Goal: Use online tool/utility: Use online tool/utility

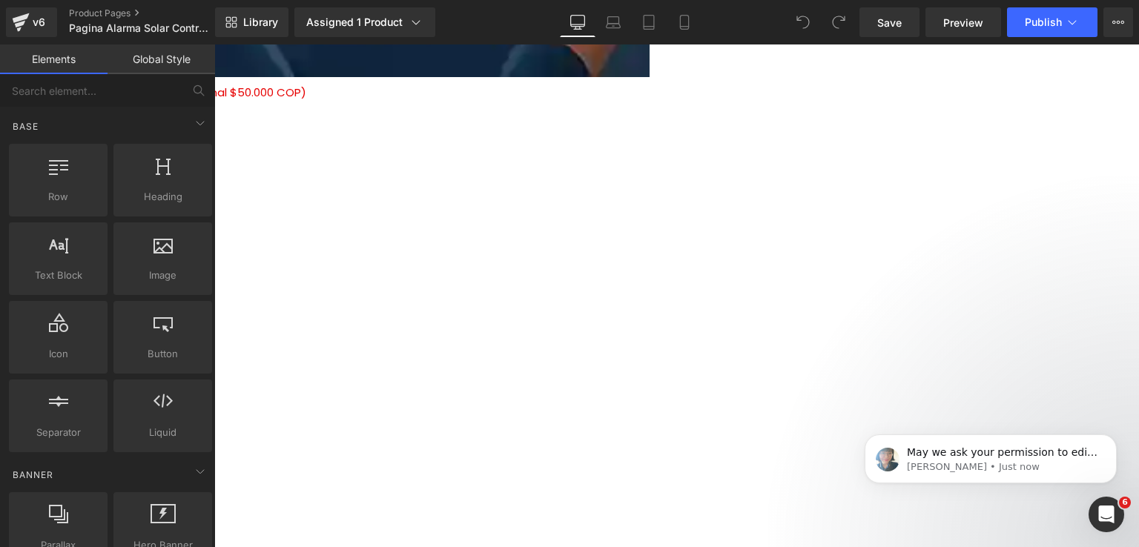
scroll to position [3239, 0]
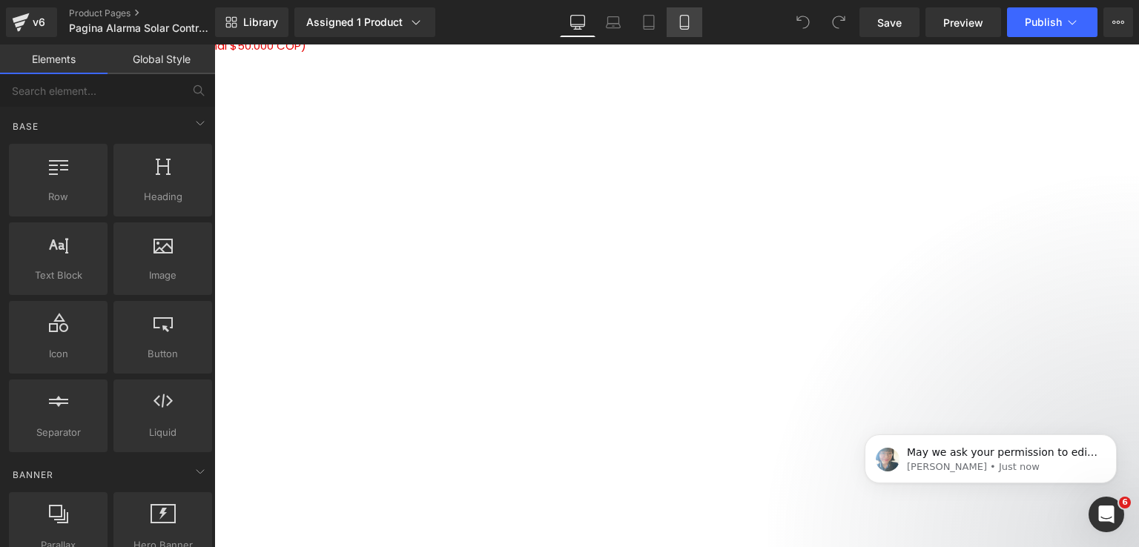
click at [677, 24] on icon at bounding box center [684, 22] width 15 height 15
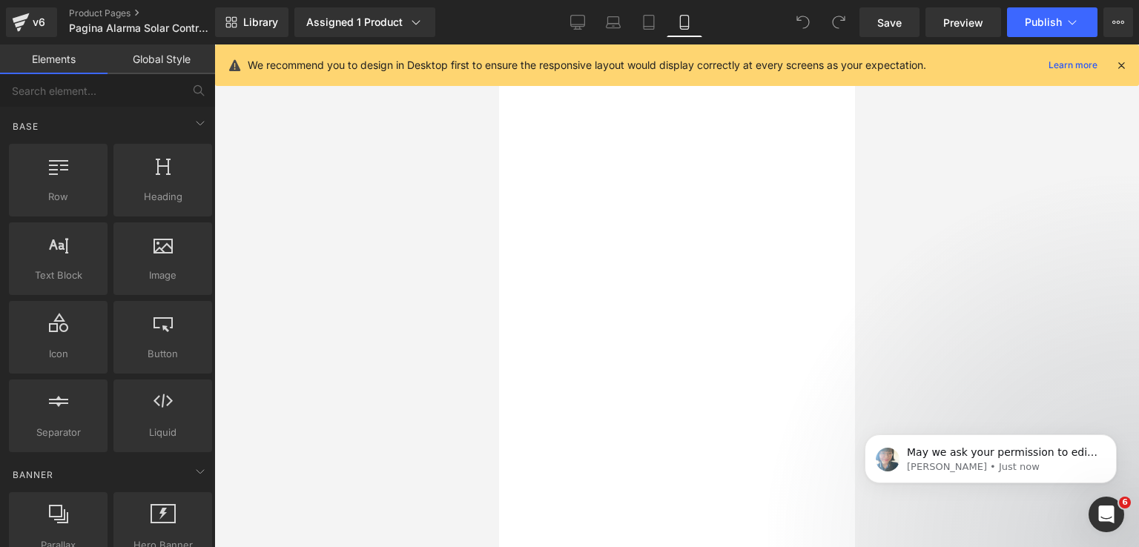
scroll to position [1753, 0]
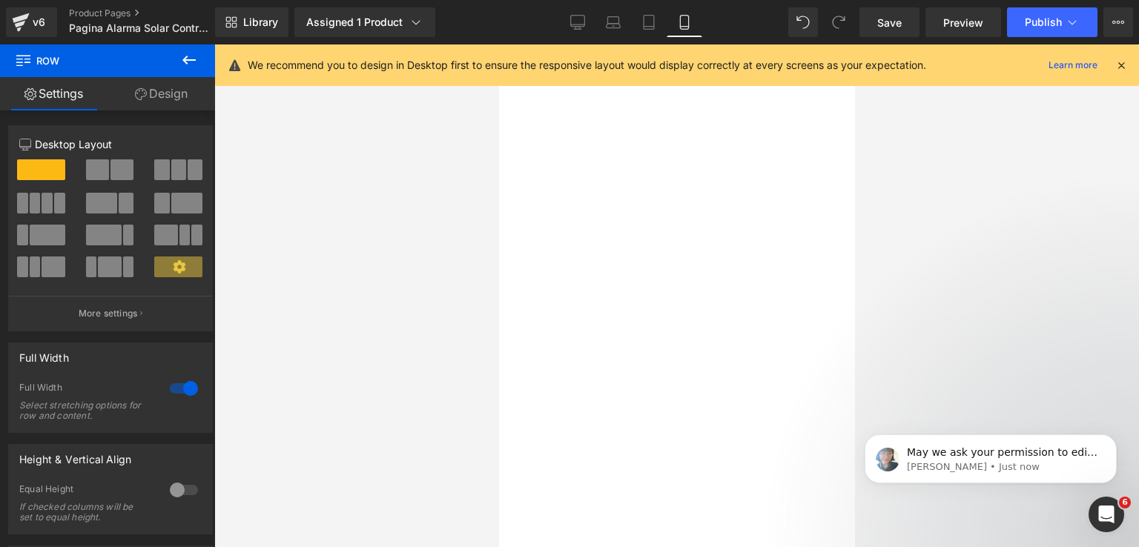
click at [151, 96] on link "Design" at bounding box center [162, 93] width 108 height 33
click at [0, 0] on div "Spacing" at bounding box center [0, 0] width 0 height 0
click at [1122, 69] on icon at bounding box center [1121, 65] width 13 height 13
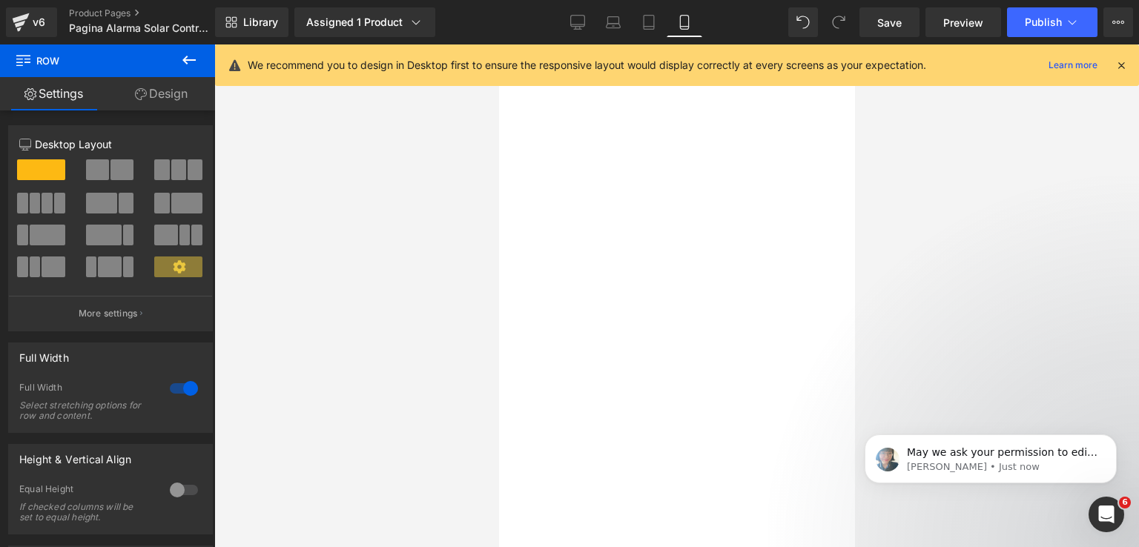
click at [1128, 64] on div at bounding box center [676, 296] width 925 height 503
click at [1122, 65] on div at bounding box center [676, 296] width 925 height 503
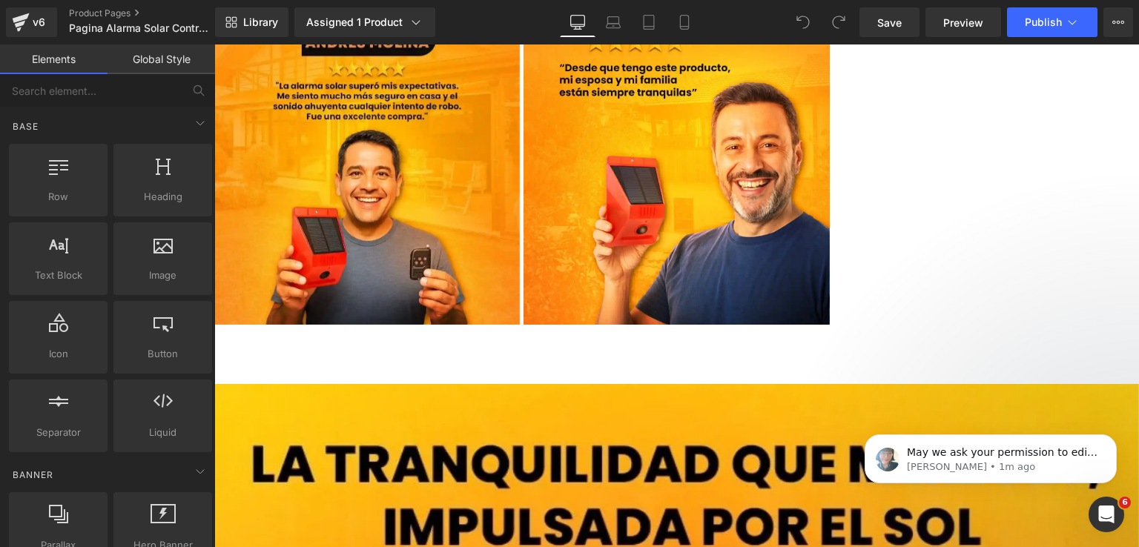
scroll to position [3354, 0]
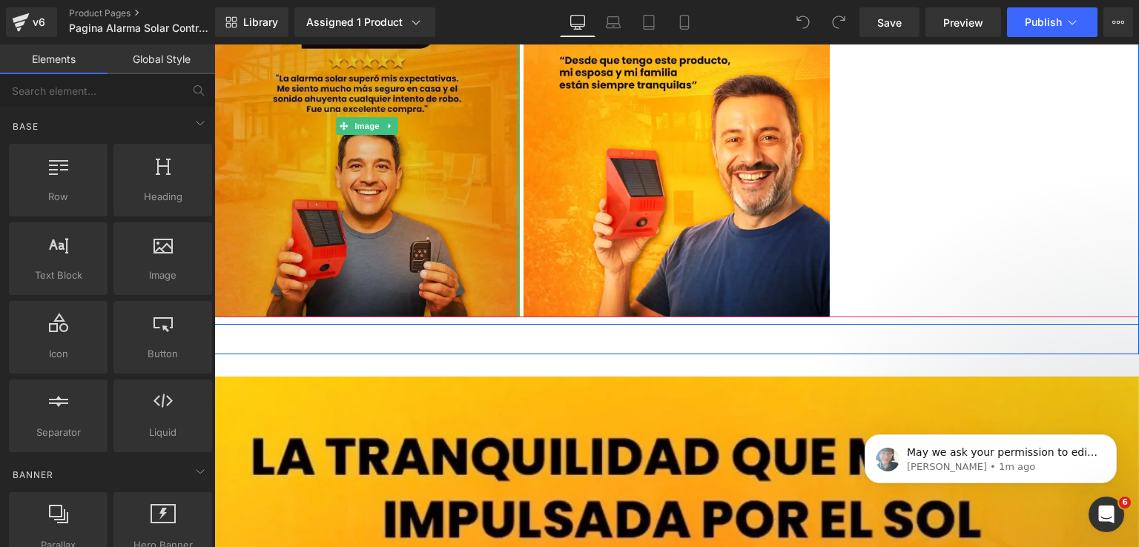
click at [516, 293] on div at bounding box center [518, 126] width 4 height 383
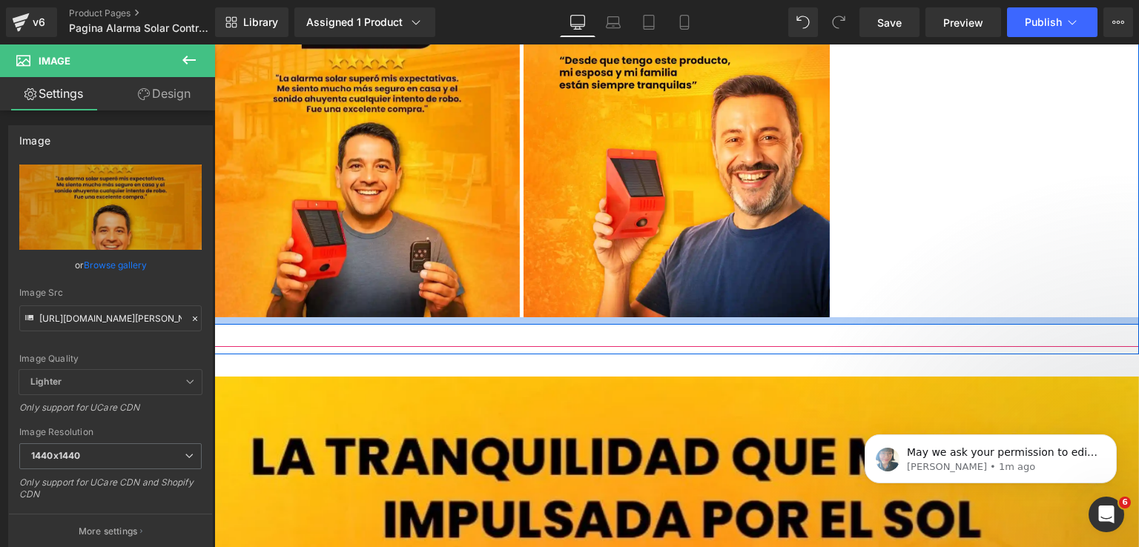
click at [516, 317] on div at bounding box center [676, 320] width 925 height 7
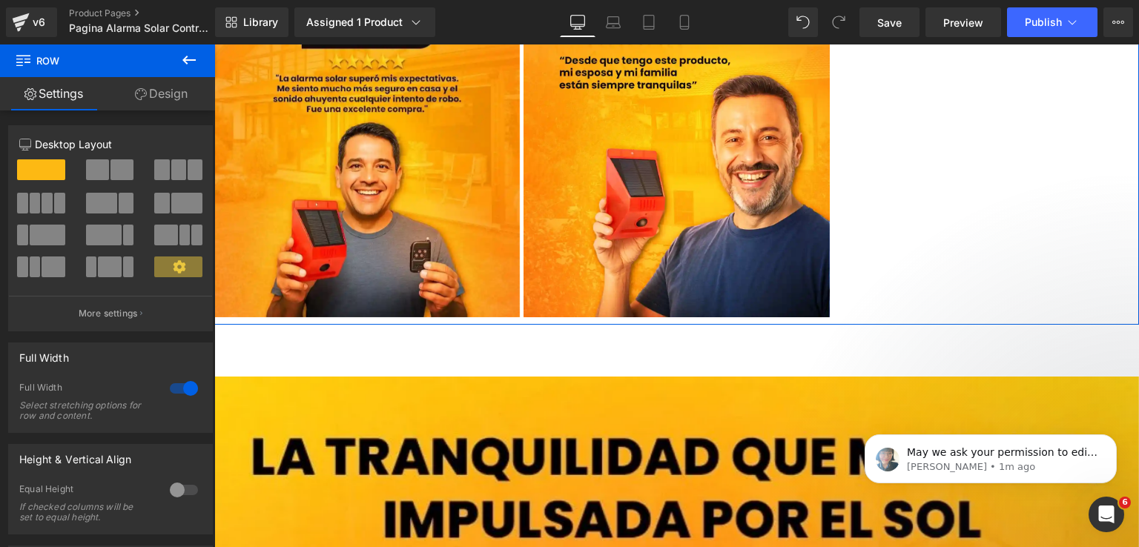
click at [158, 91] on link "Design" at bounding box center [162, 93] width 108 height 33
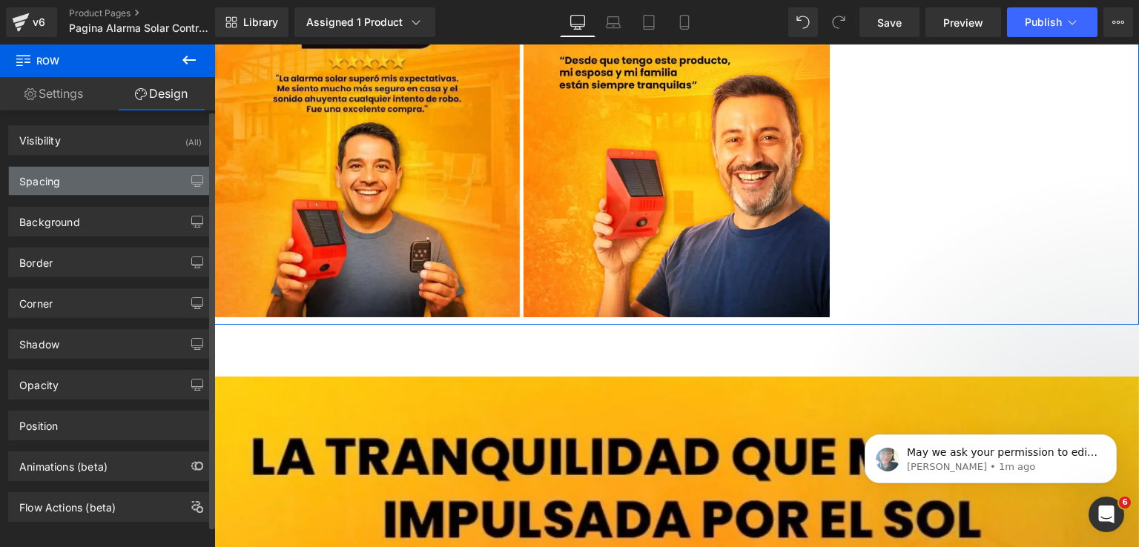
click at [98, 180] on div "Spacing" at bounding box center [110, 181] width 203 height 28
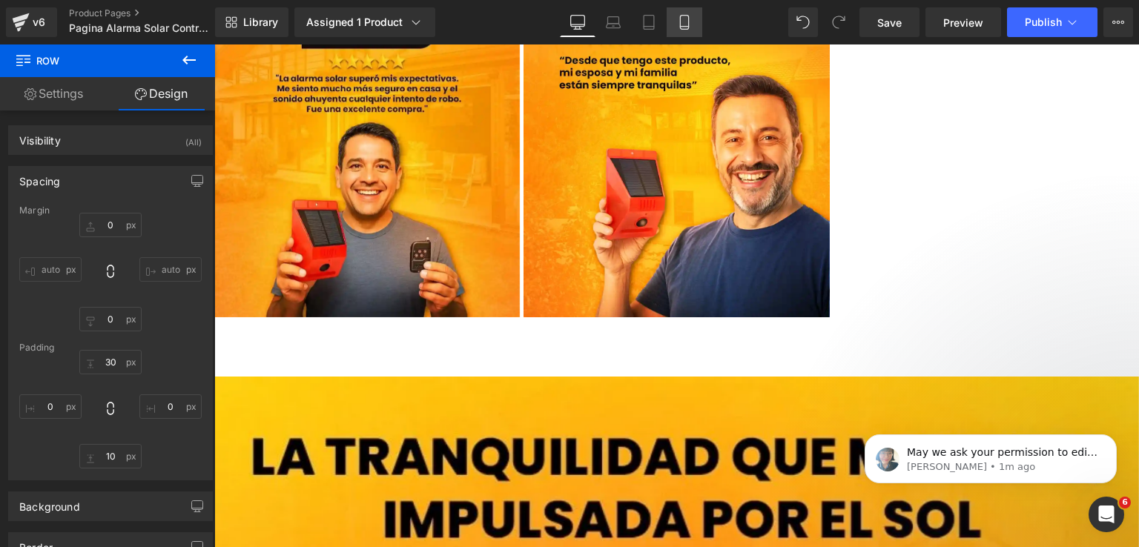
click at [675, 24] on link "Mobile" at bounding box center [685, 22] width 36 height 30
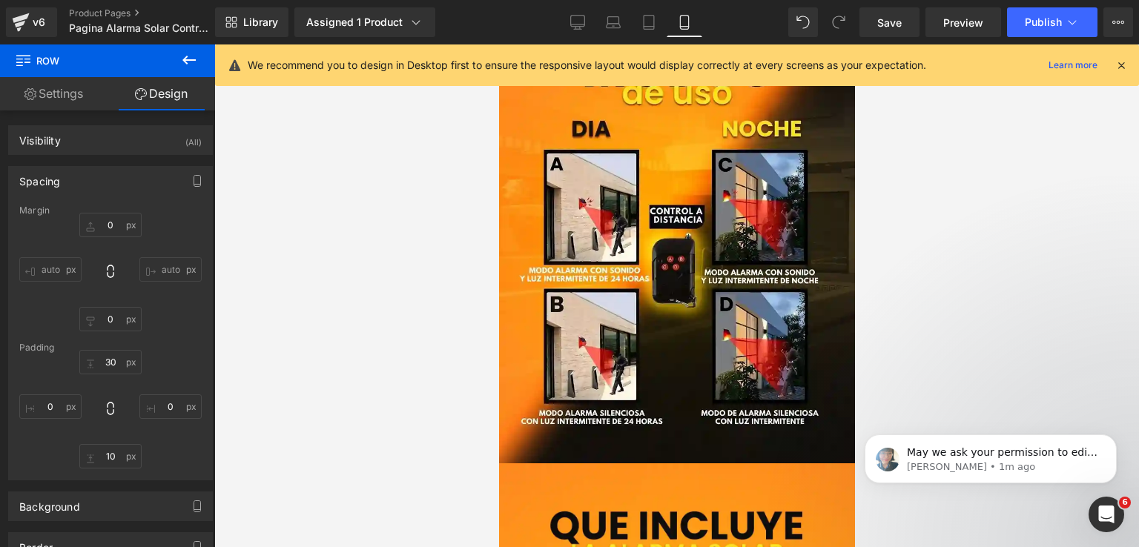
type input "0"
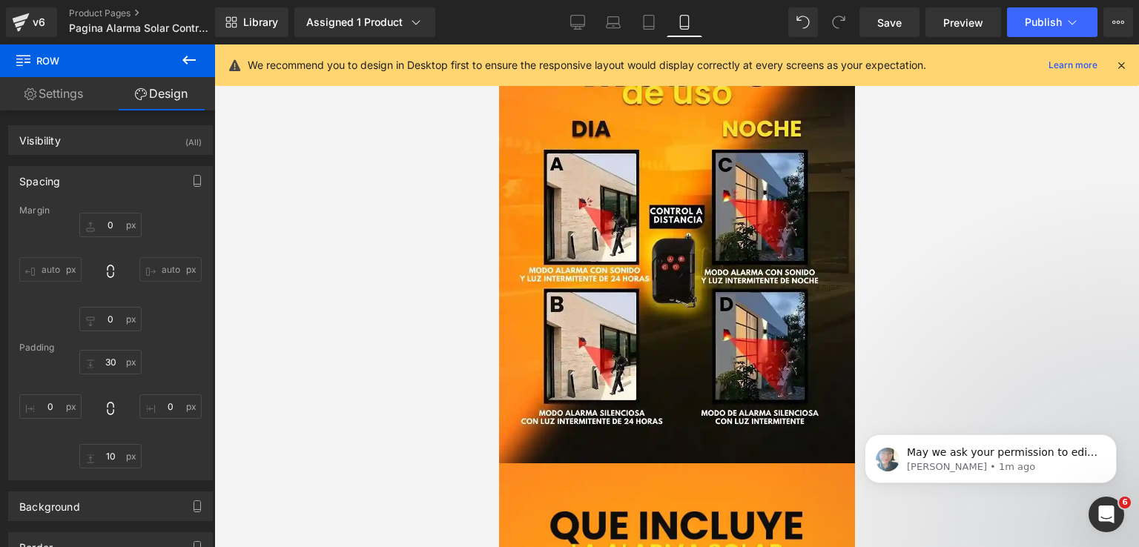
type input "0"
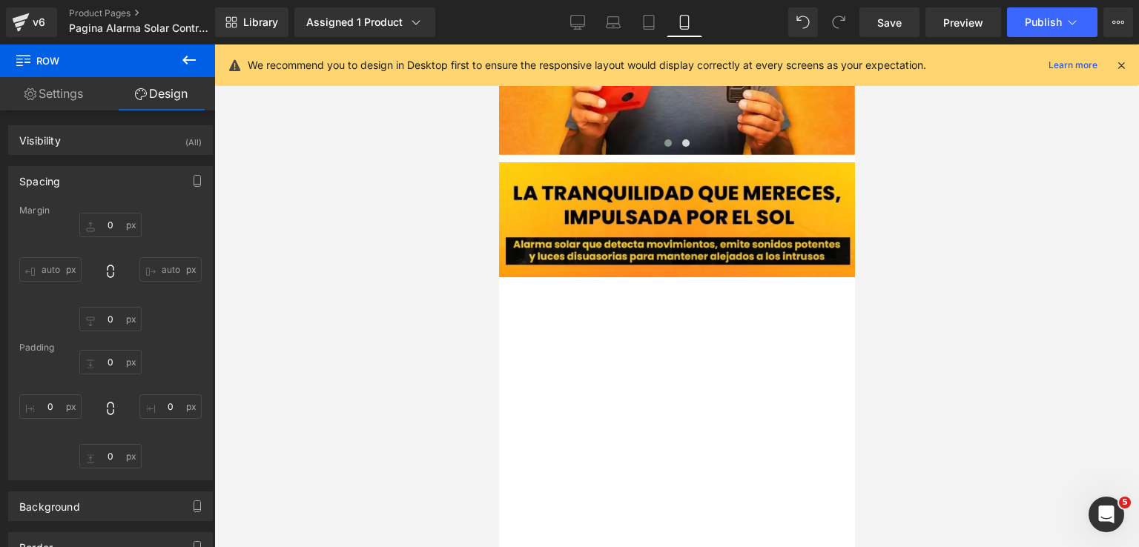
scroll to position [1781, 0]
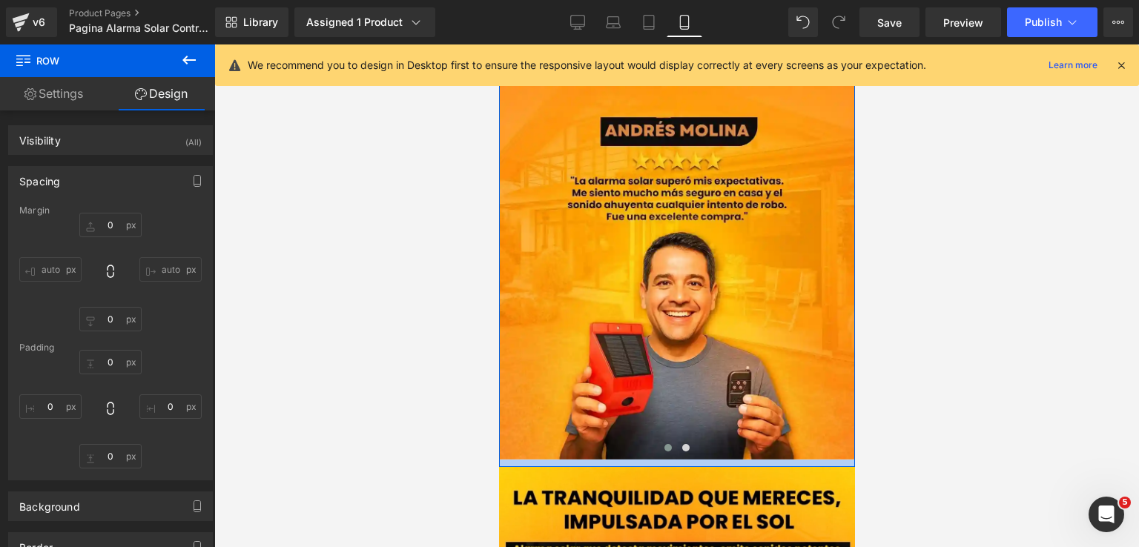
click at [757, 460] on div at bounding box center [676, 463] width 356 height 7
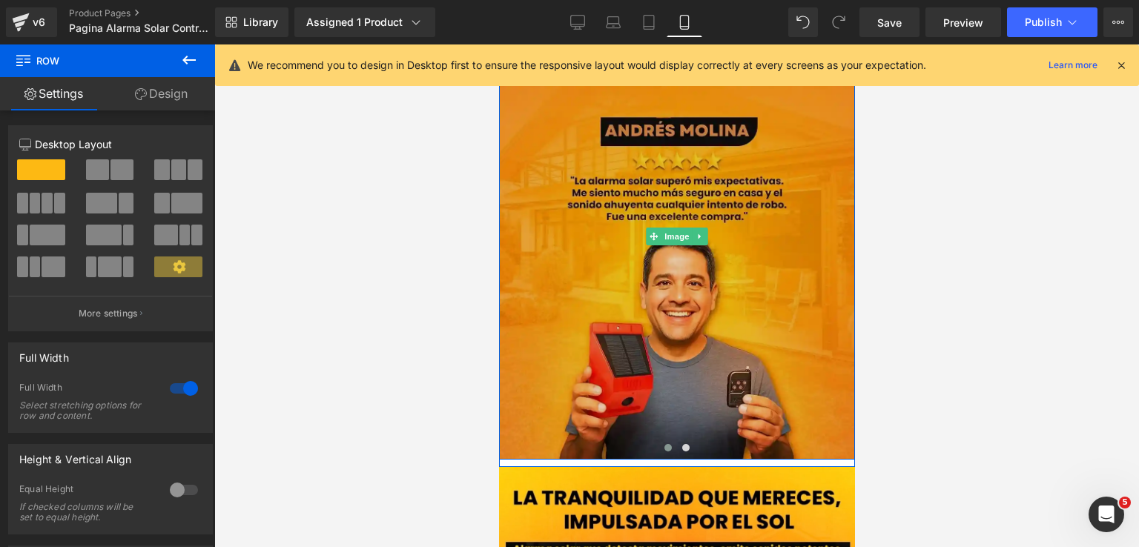
scroll to position [1262, 0]
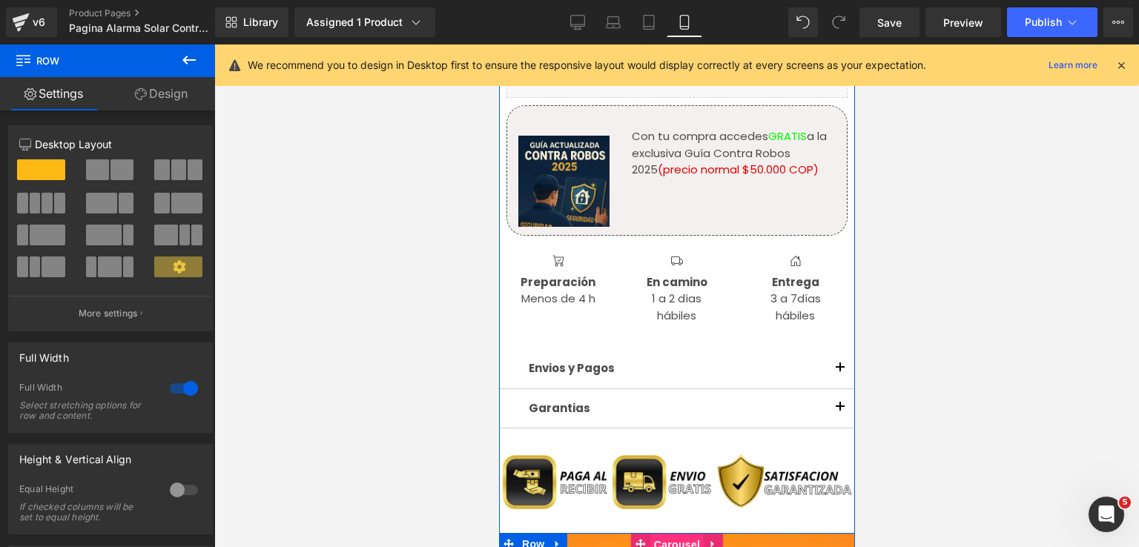
click at [662, 534] on span "Carousel" at bounding box center [676, 545] width 53 height 22
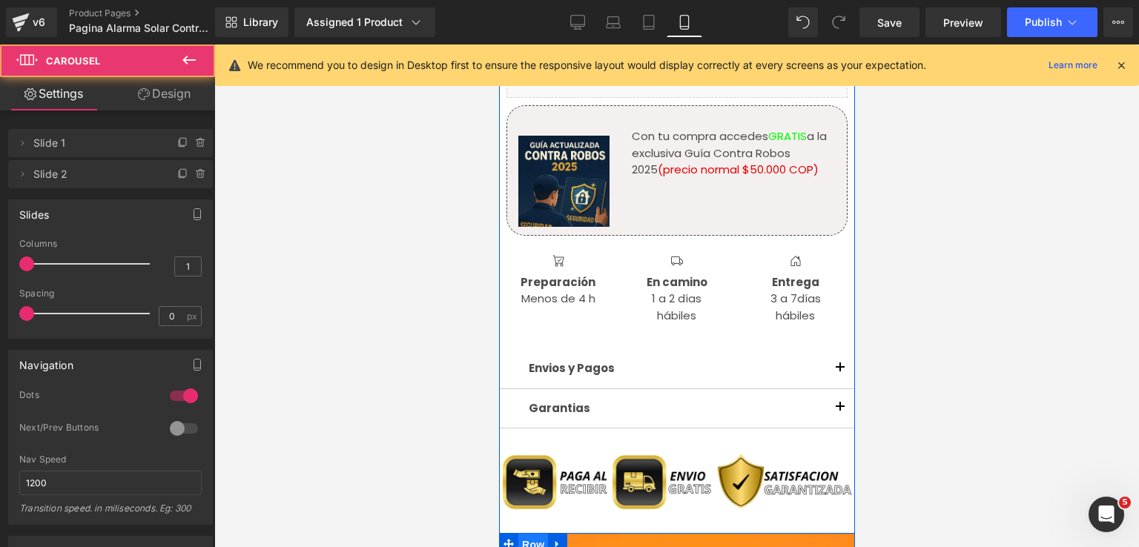
drag, startPoint x: 526, startPoint y: 516, endPoint x: 775, endPoint y: 333, distance: 308.9
click at [526, 534] on span "Row" at bounding box center [533, 545] width 30 height 22
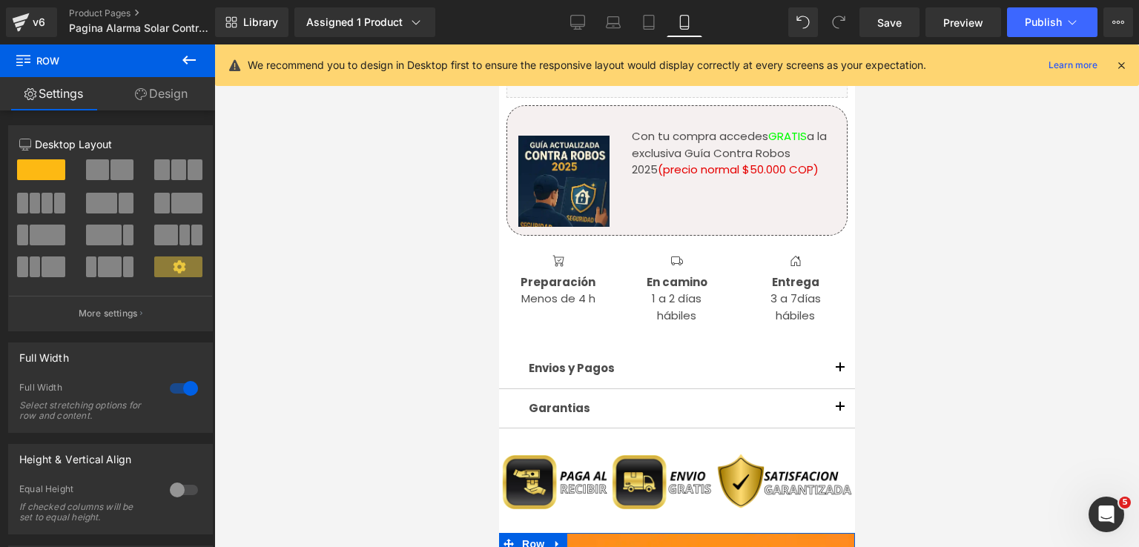
click at [154, 93] on link "Design" at bounding box center [162, 93] width 108 height 33
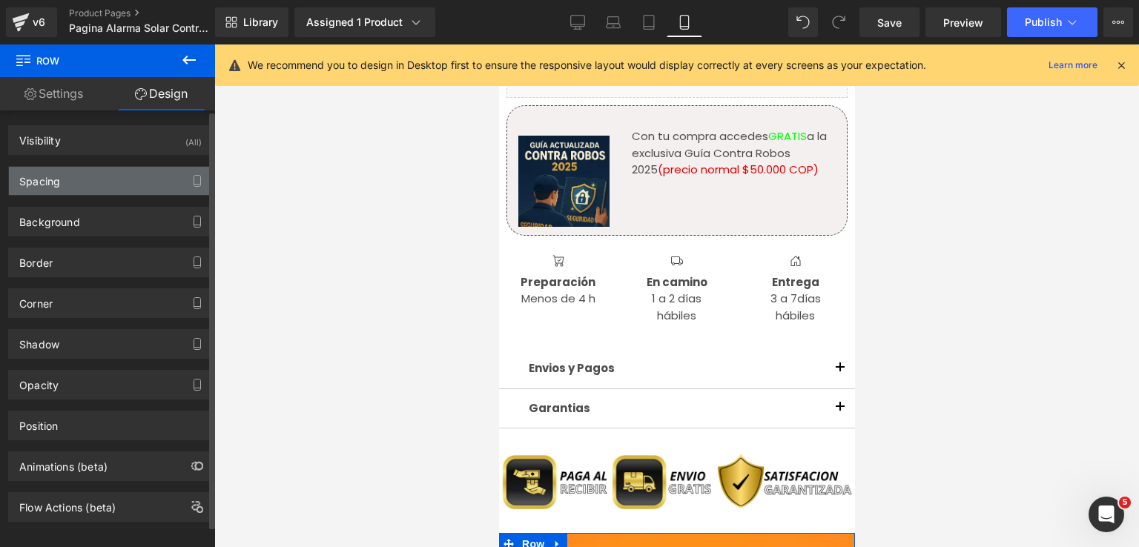
click at [93, 182] on div "Spacing" at bounding box center [110, 181] width 203 height 28
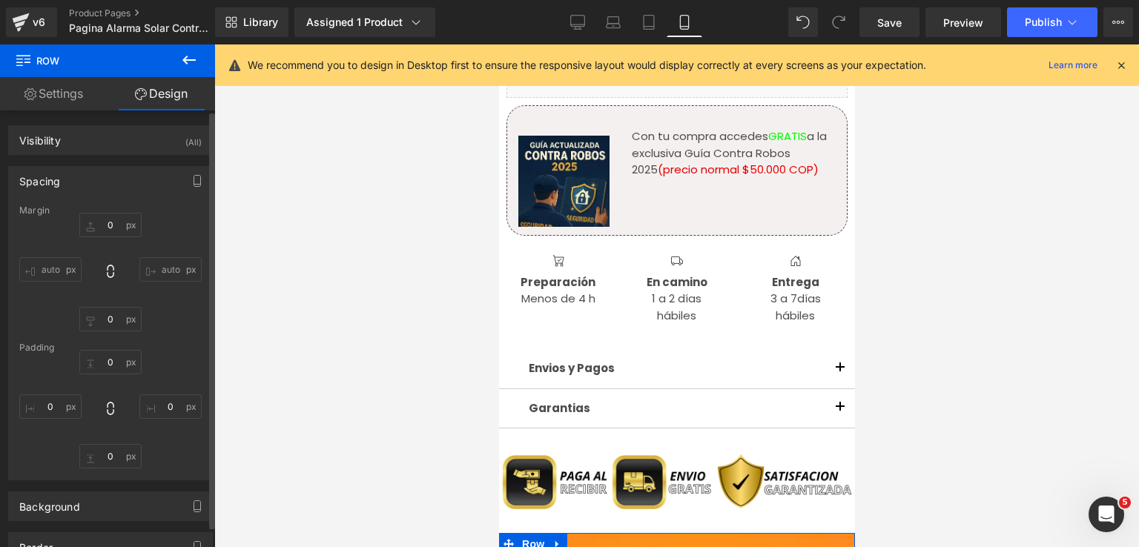
type input "0"
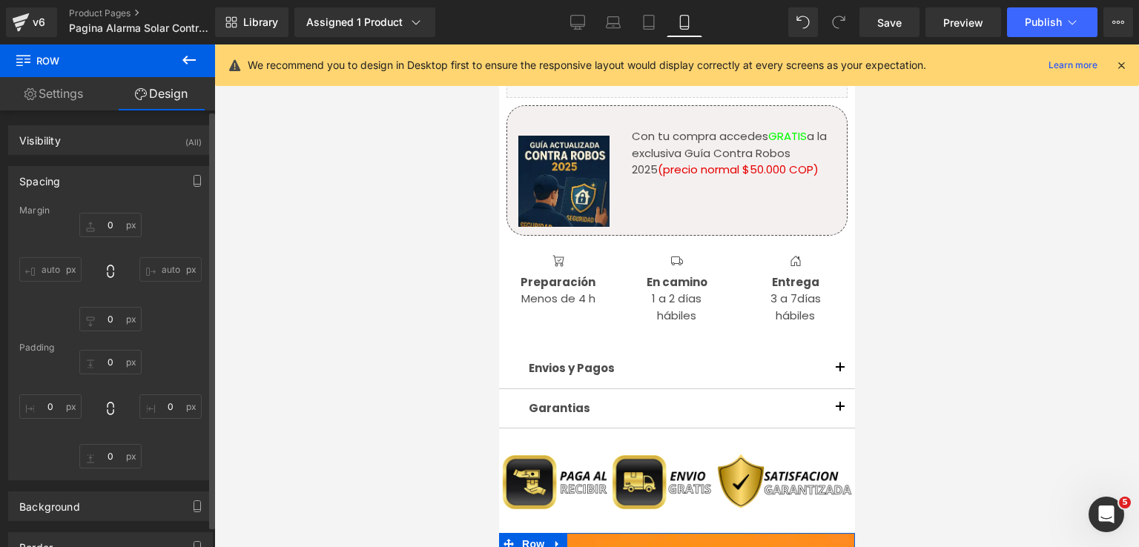
type input "0"
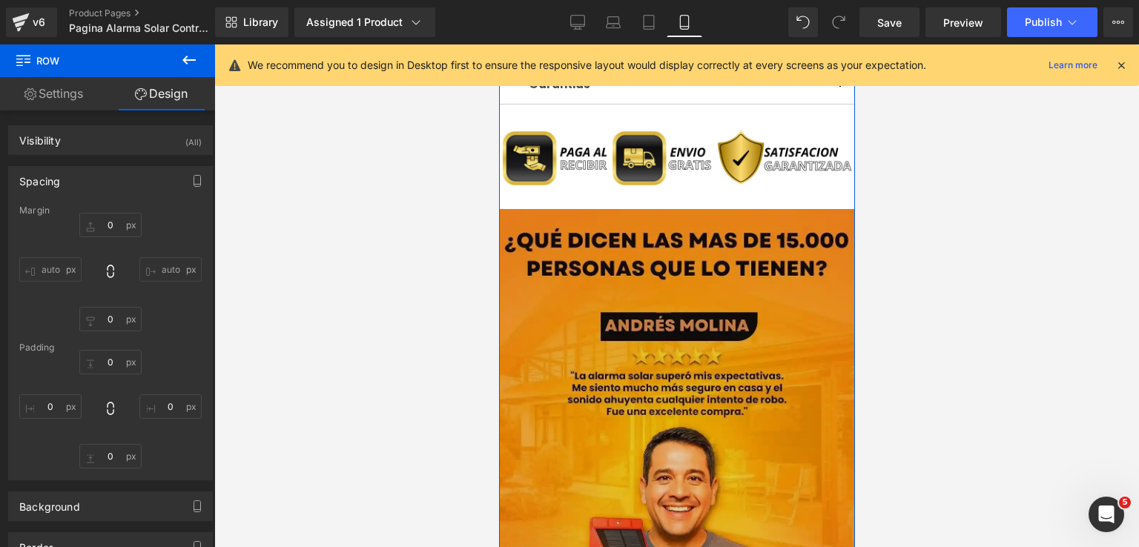
scroll to position [1633, 0]
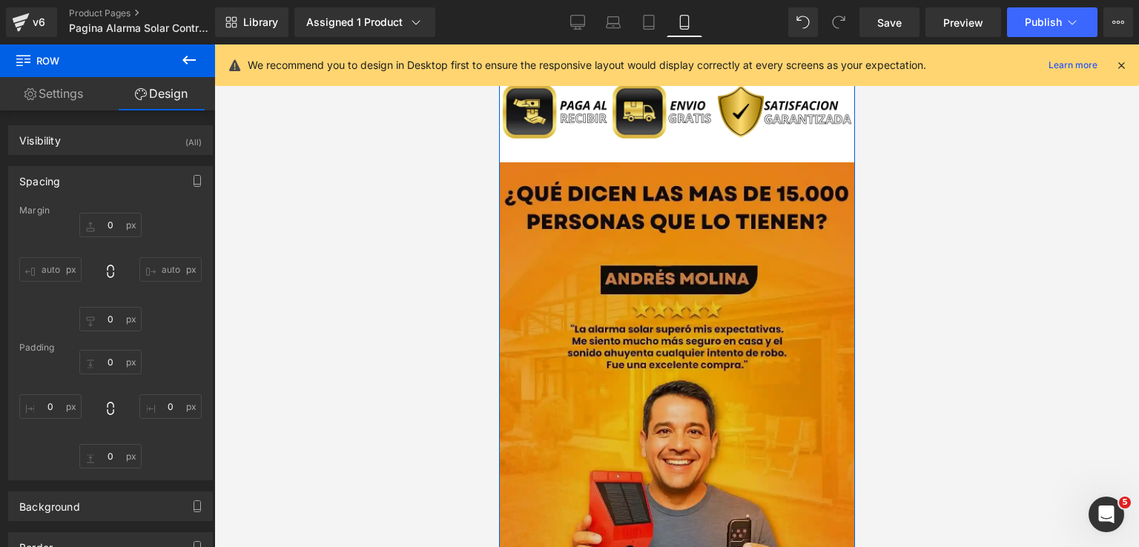
click at [713, 419] on img at bounding box center [676, 384] width 356 height 445
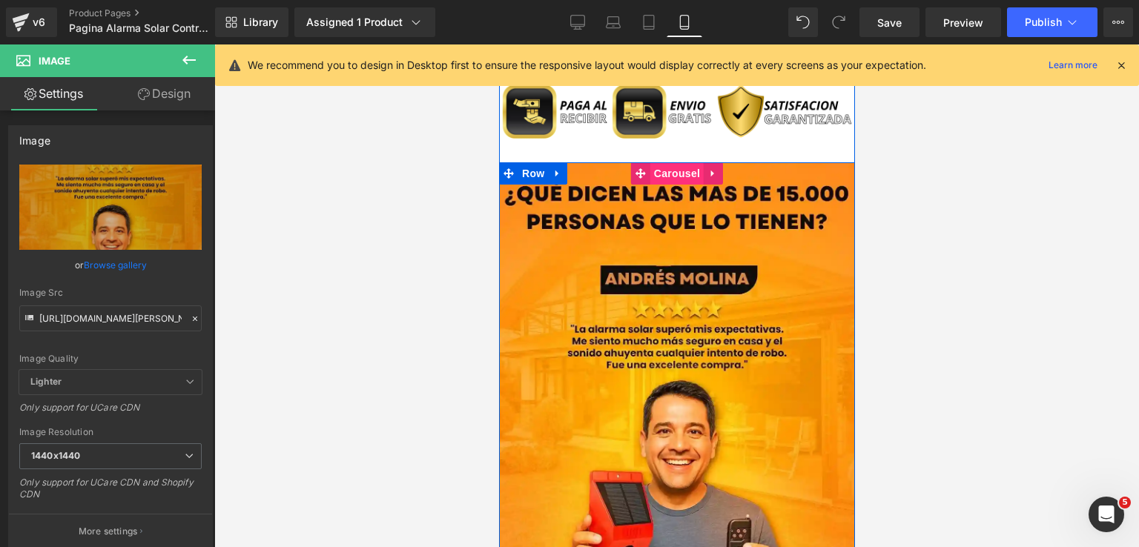
click at [658, 162] on span "Carousel" at bounding box center [676, 173] width 53 height 22
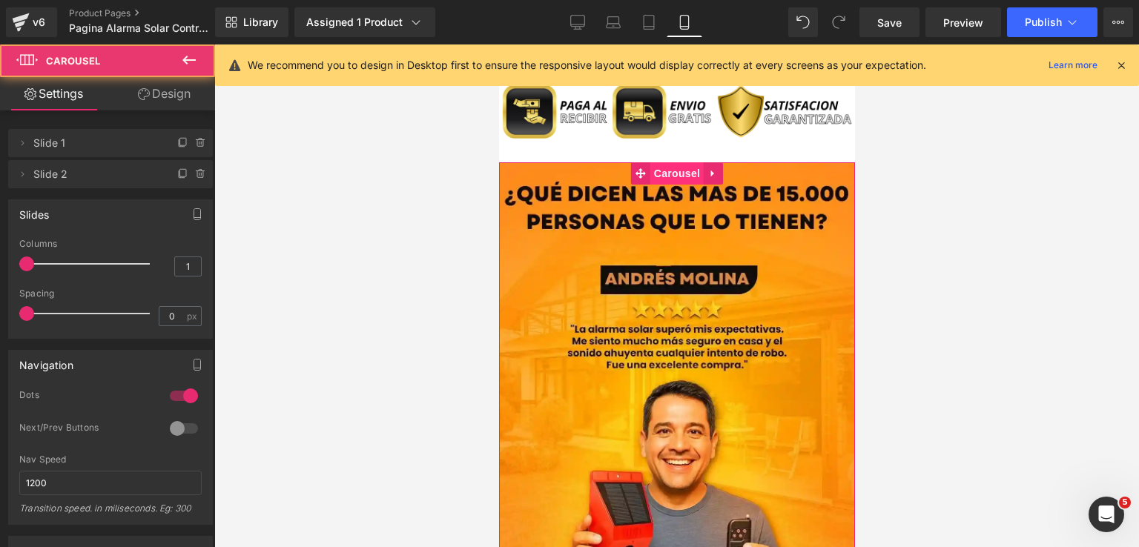
click at [151, 100] on link "Design" at bounding box center [165, 93] width 108 height 33
click at [0, 0] on div "Spacing" at bounding box center [0, 0] width 0 height 0
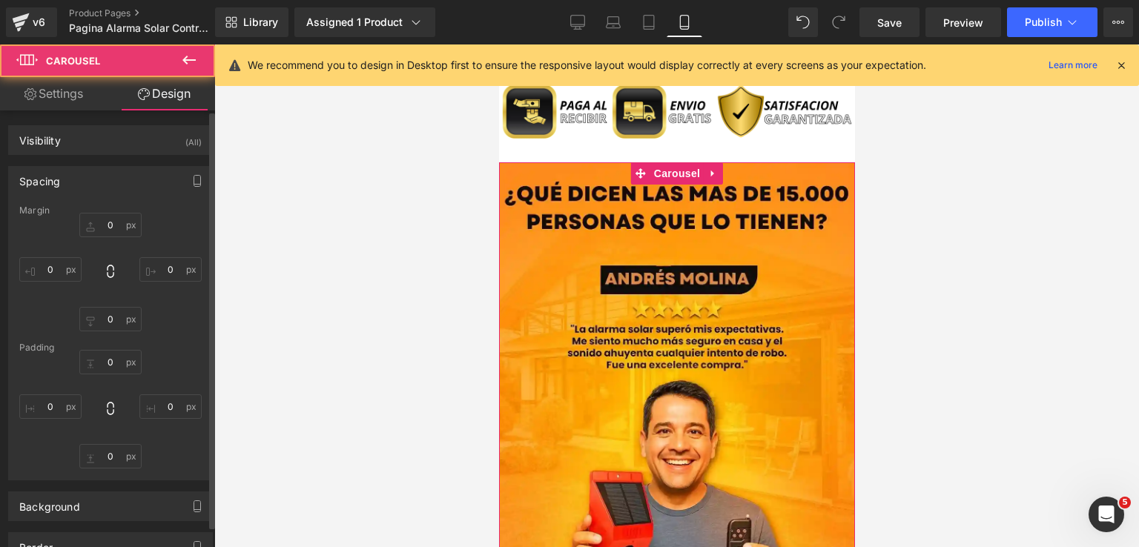
type input "0"
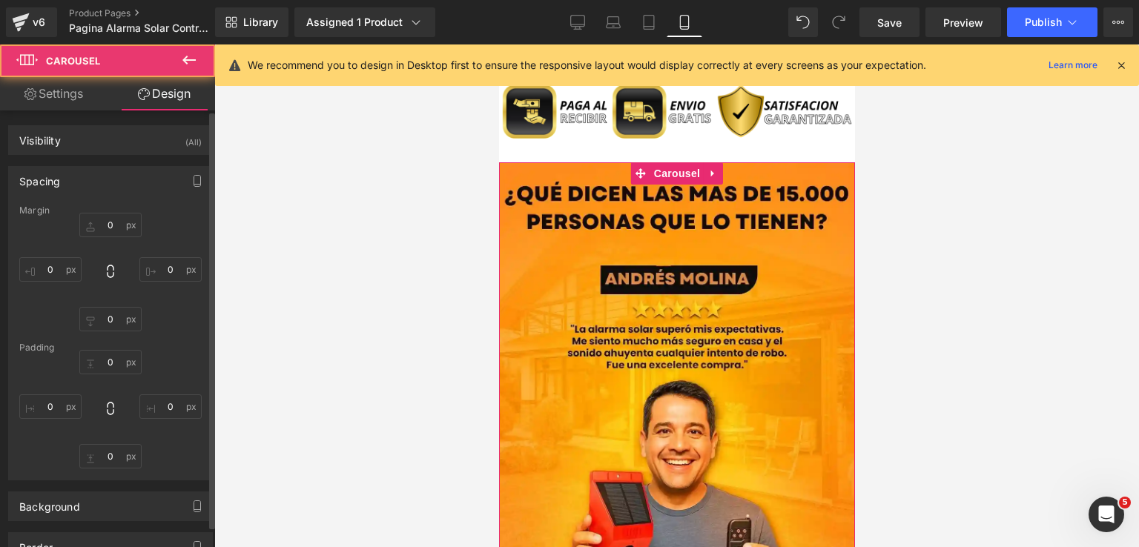
type input "0"
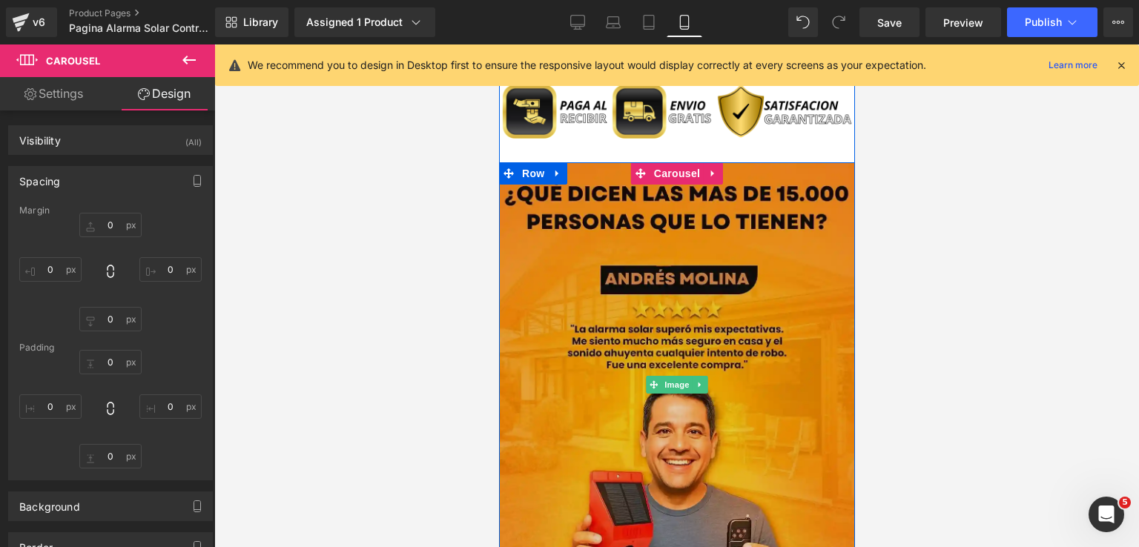
click at [600, 377] on img at bounding box center [676, 384] width 356 height 445
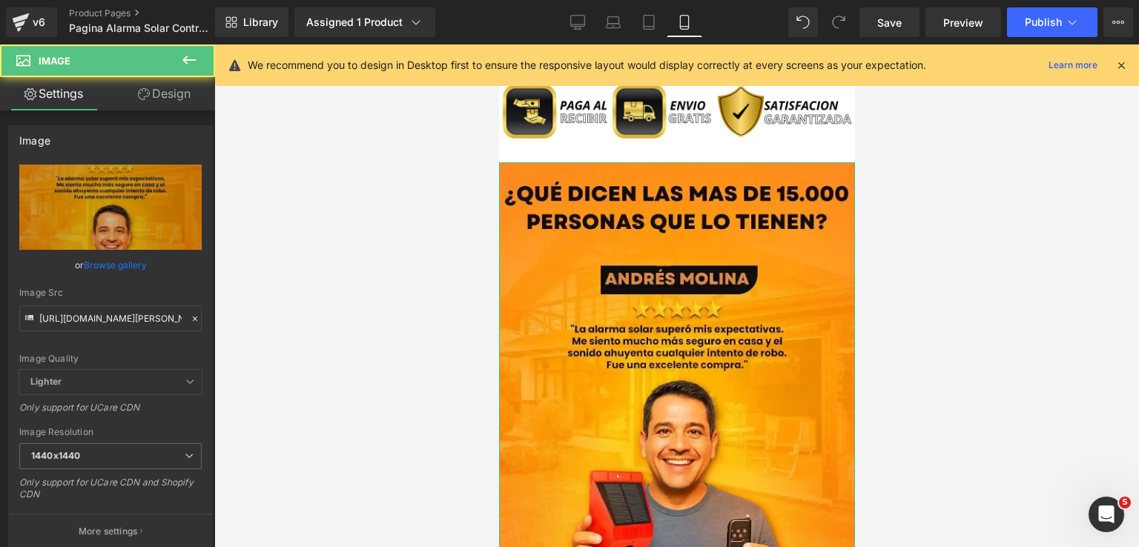
click at [172, 100] on link "Design" at bounding box center [165, 93] width 108 height 33
click at [0, 0] on div "Spacing" at bounding box center [0, 0] width 0 height 0
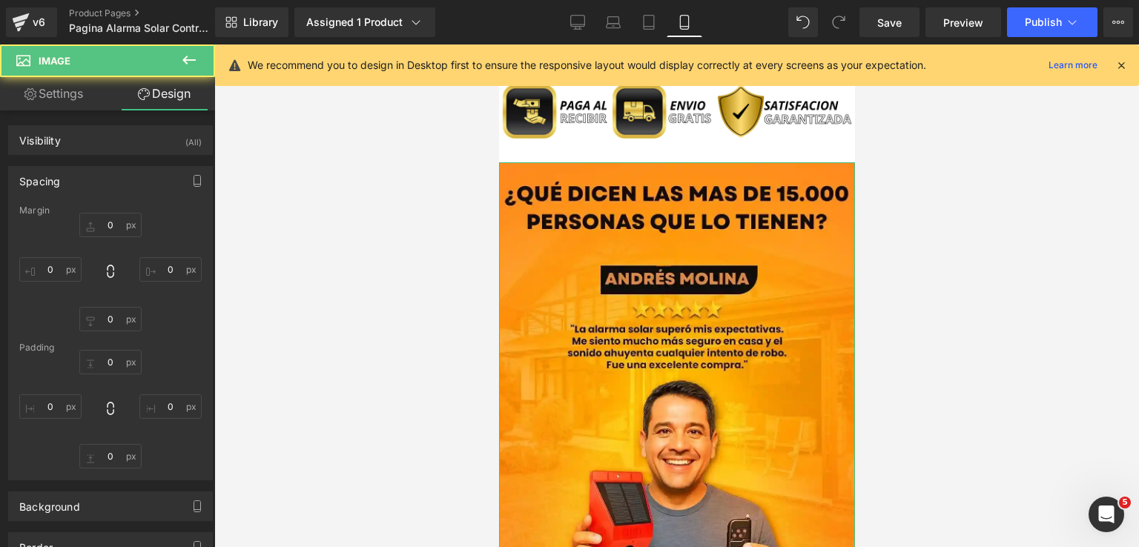
type input "0"
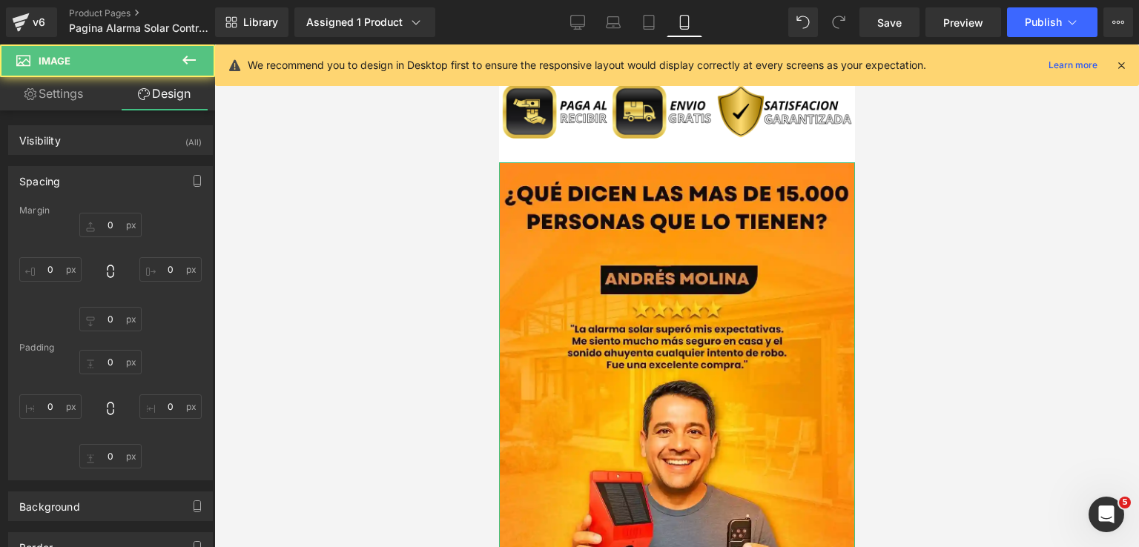
type input "0"
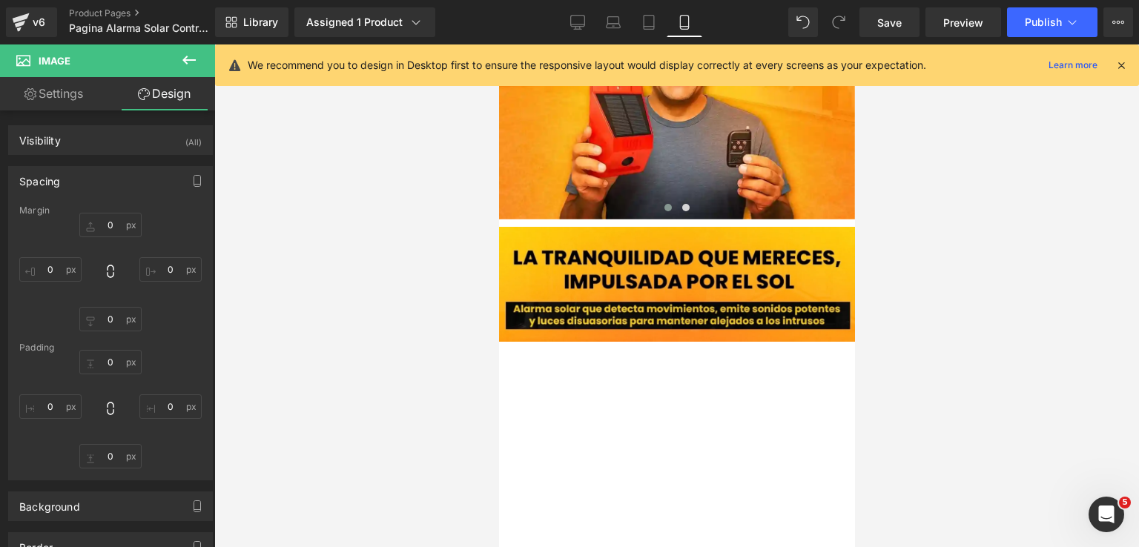
scroll to position [1929, 0]
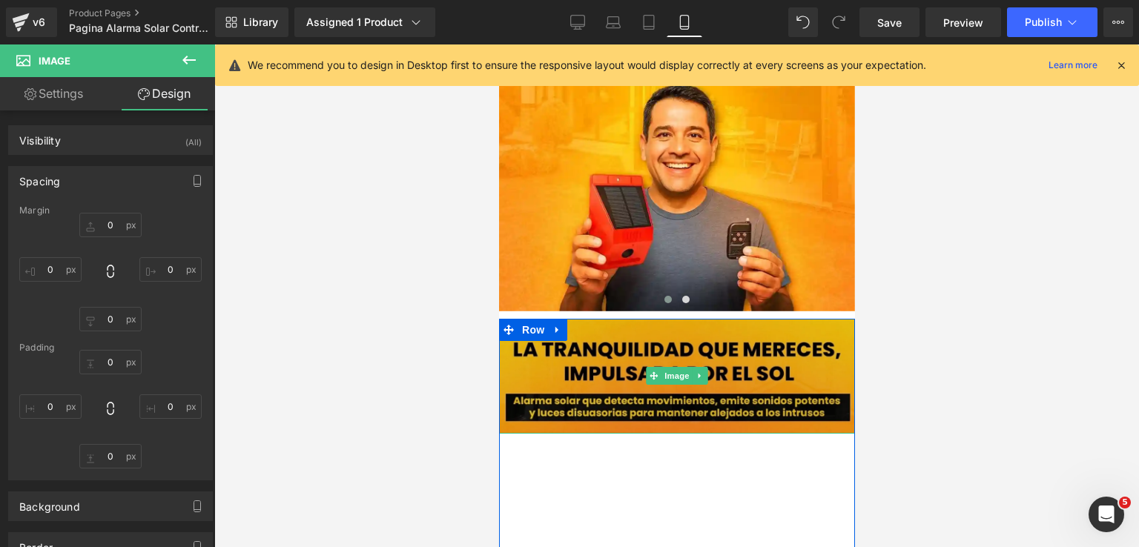
click at [654, 319] on img at bounding box center [676, 377] width 356 height 116
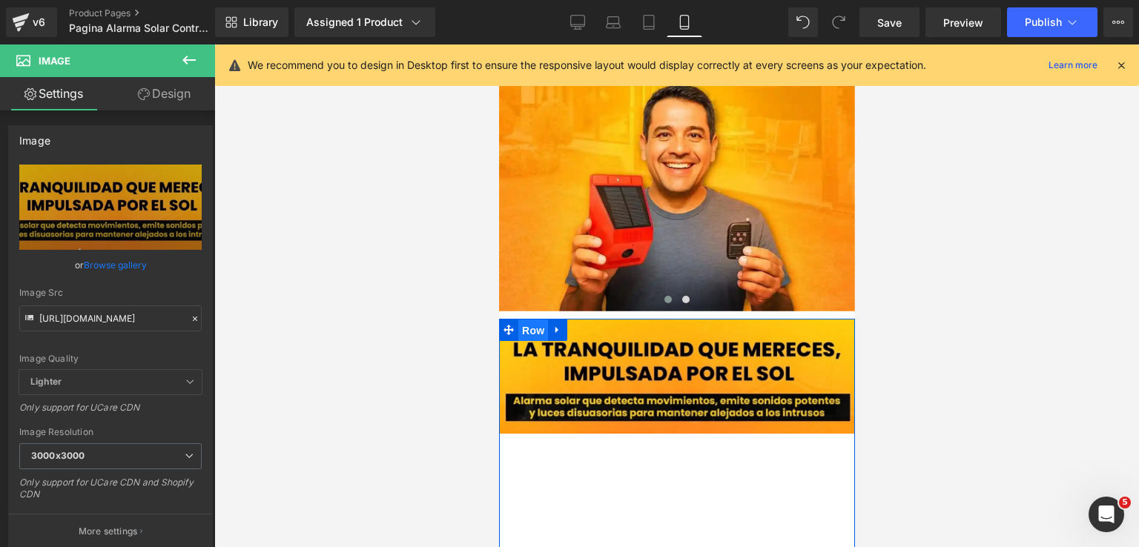
click at [526, 320] on span "Row" at bounding box center [533, 331] width 30 height 22
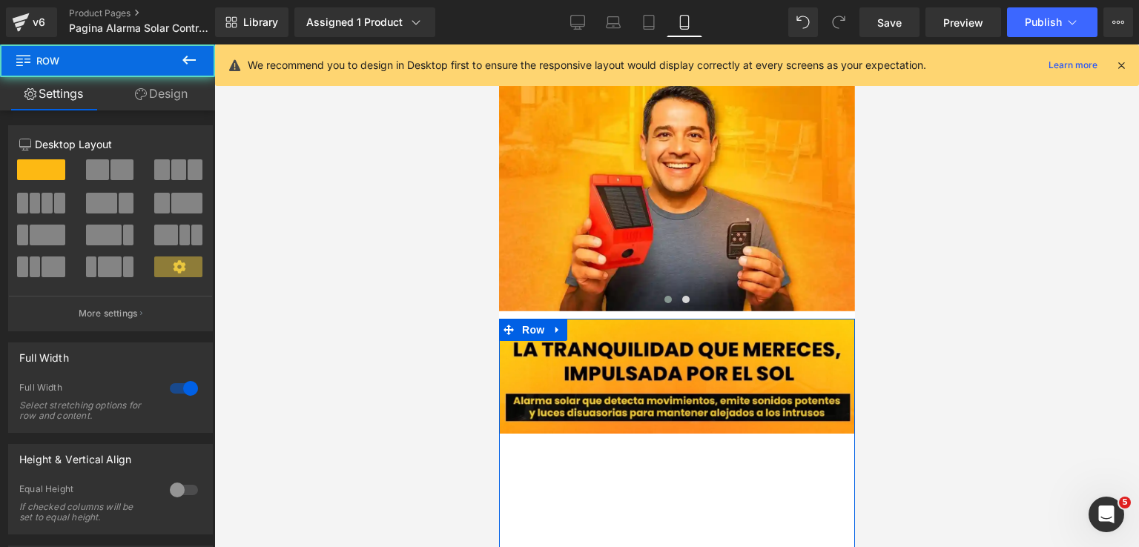
click at [169, 99] on link "Design" at bounding box center [162, 93] width 108 height 33
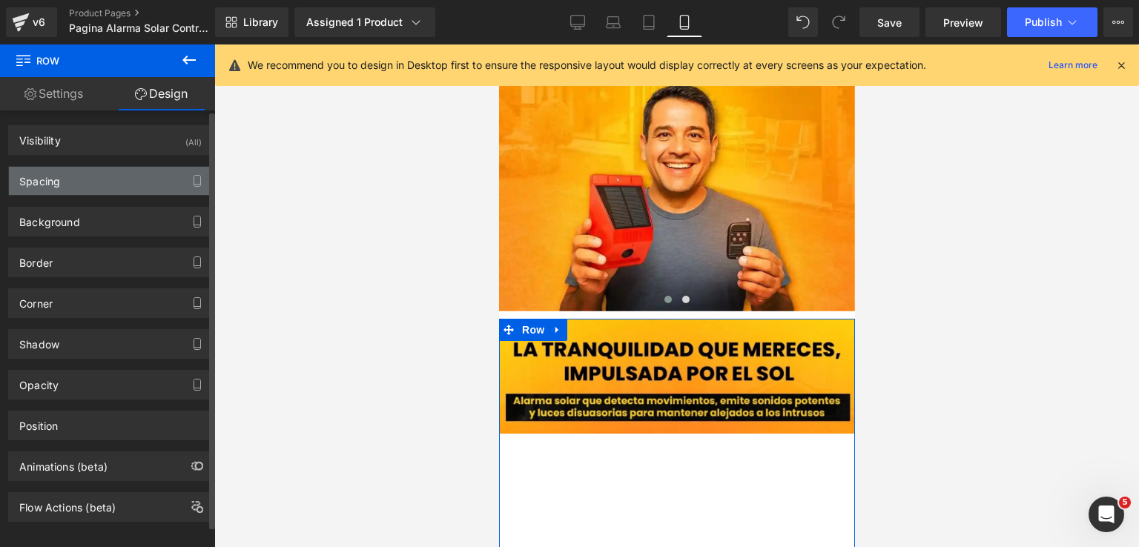
click at [131, 179] on div "Spacing" at bounding box center [110, 181] width 203 height 28
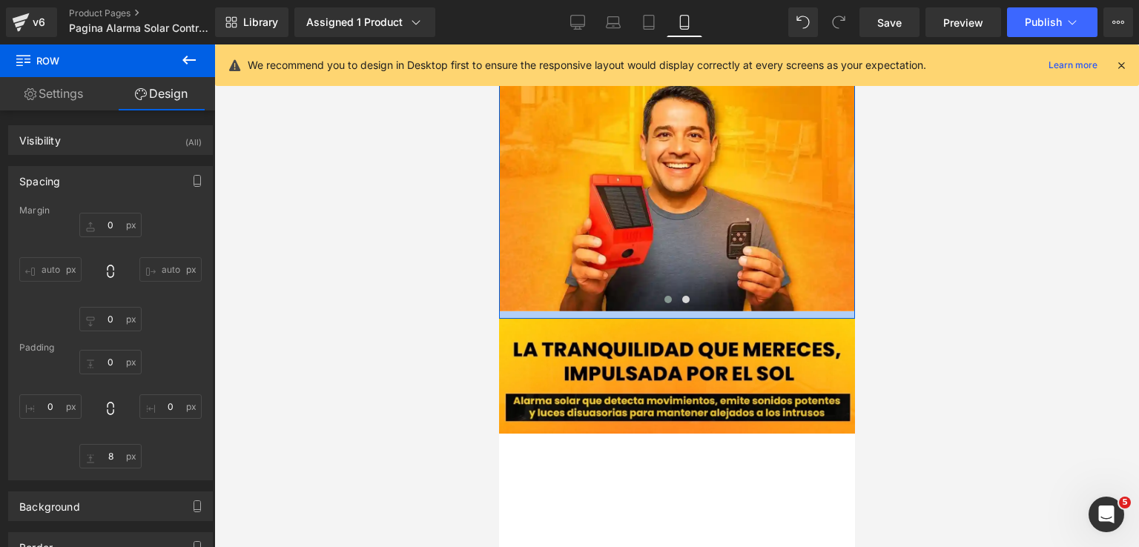
click at [581, 312] on div at bounding box center [676, 315] width 356 height 7
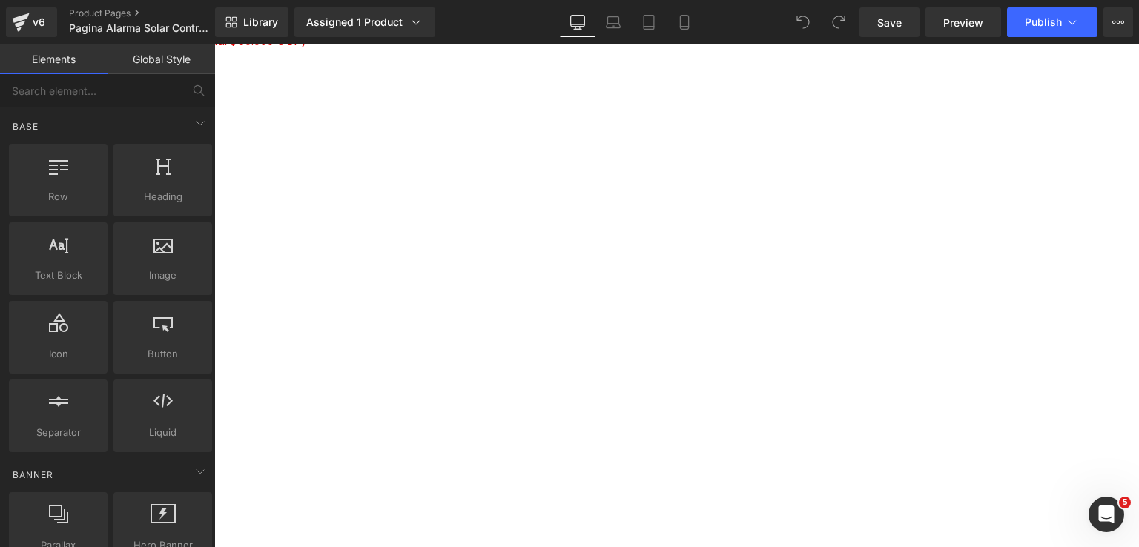
scroll to position [3313, 0]
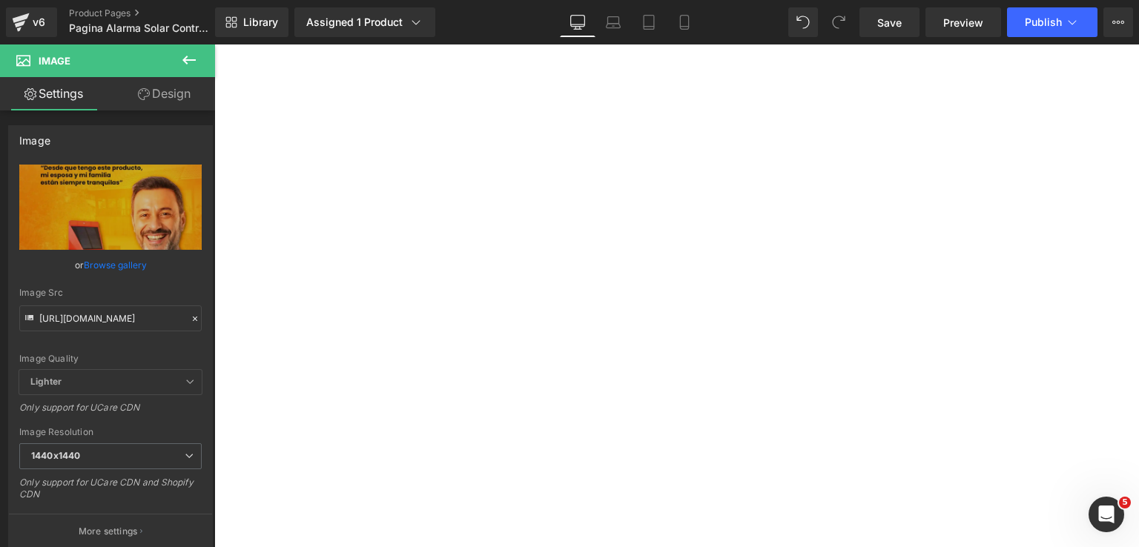
click at [214, 45] on span "Image" at bounding box center [214, 45] width 0 height 0
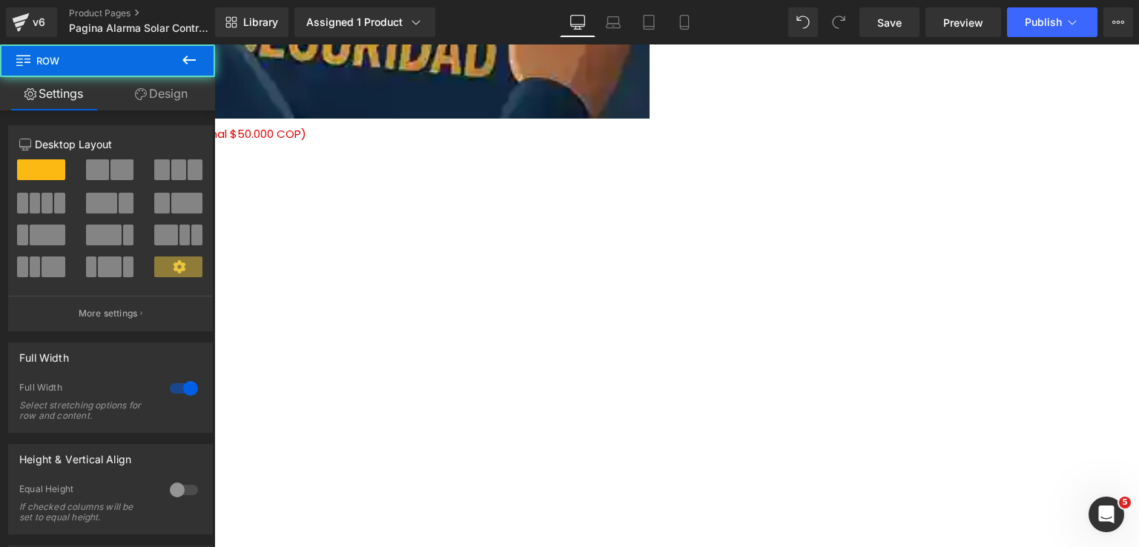
scroll to position [3141, 0]
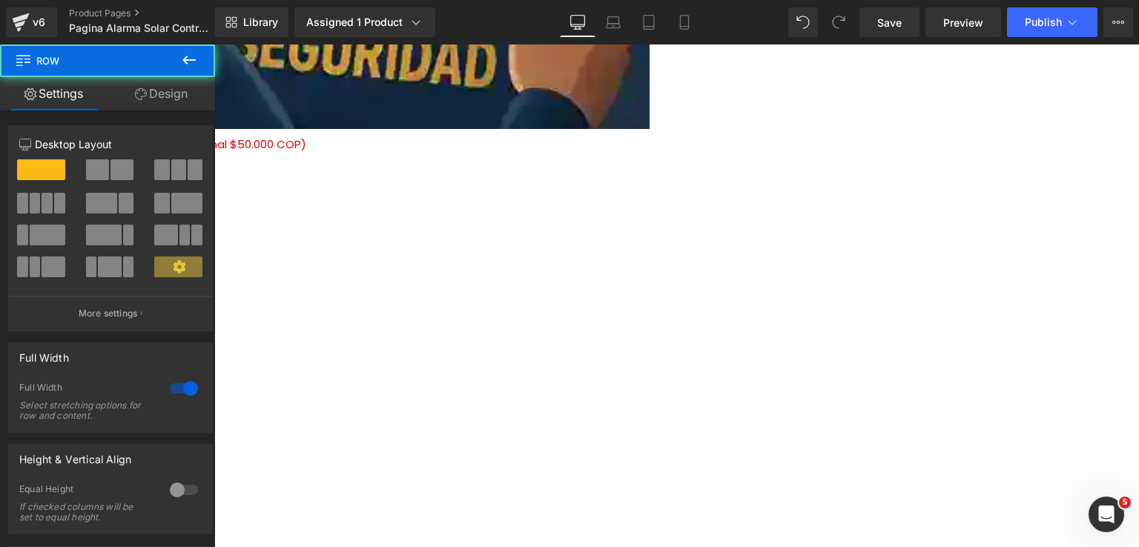
click at [146, 102] on link "Design" at bounding box center [162, 93] width 108 height 33
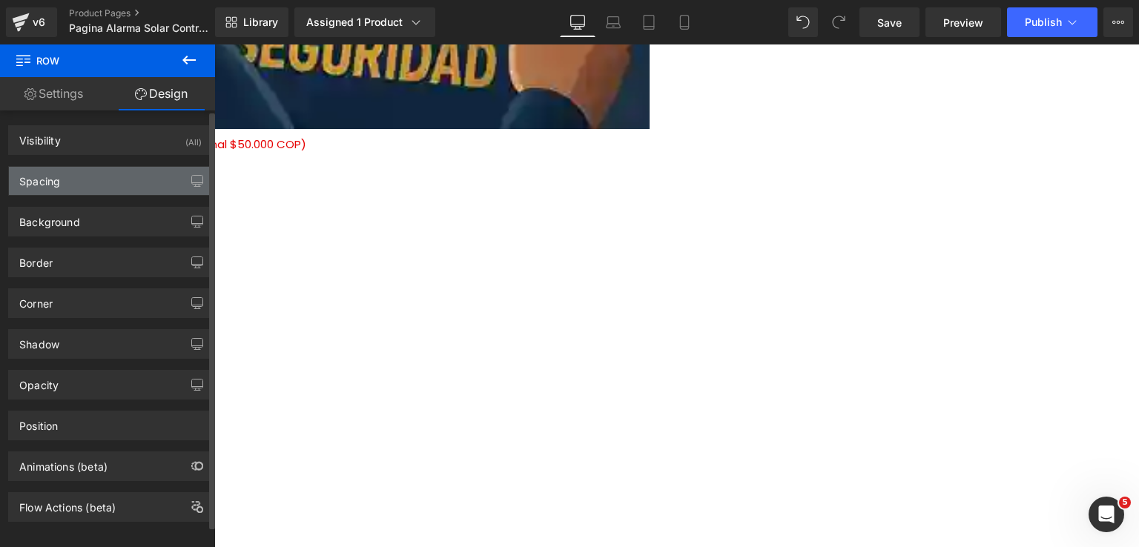
click at [128, 177] on div "Spacing" at bounding box center [110, 181] width 203 height 28
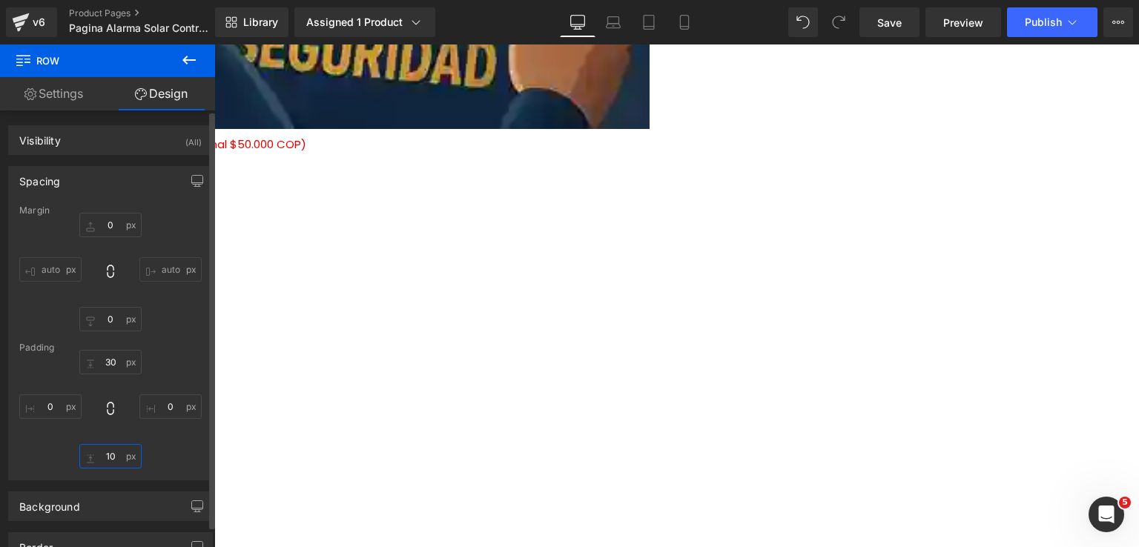
click at [107, 458] on input "10" at bounding box center [110, 456] width 62 height 24
type input "0"
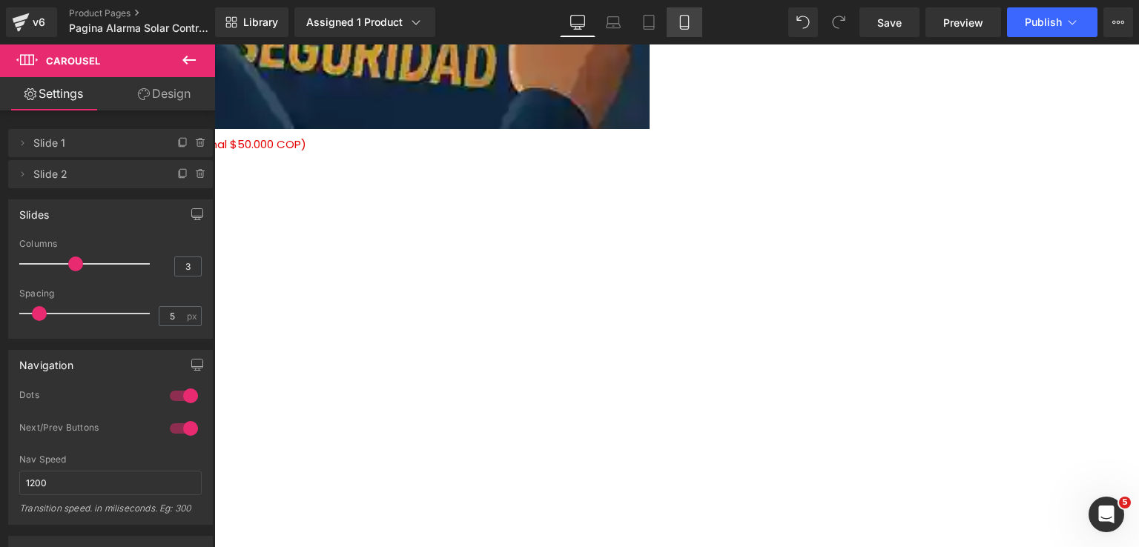
click at [674, 19] on link "Mobile" at bounding box center [685, 22] width 36 height 30
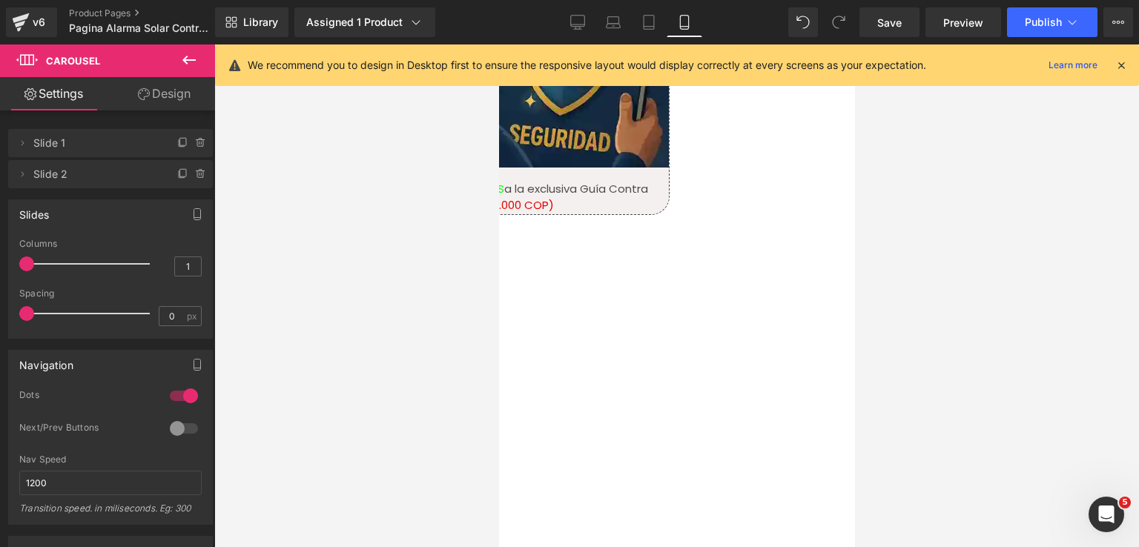
scroll to position [1826, 0]
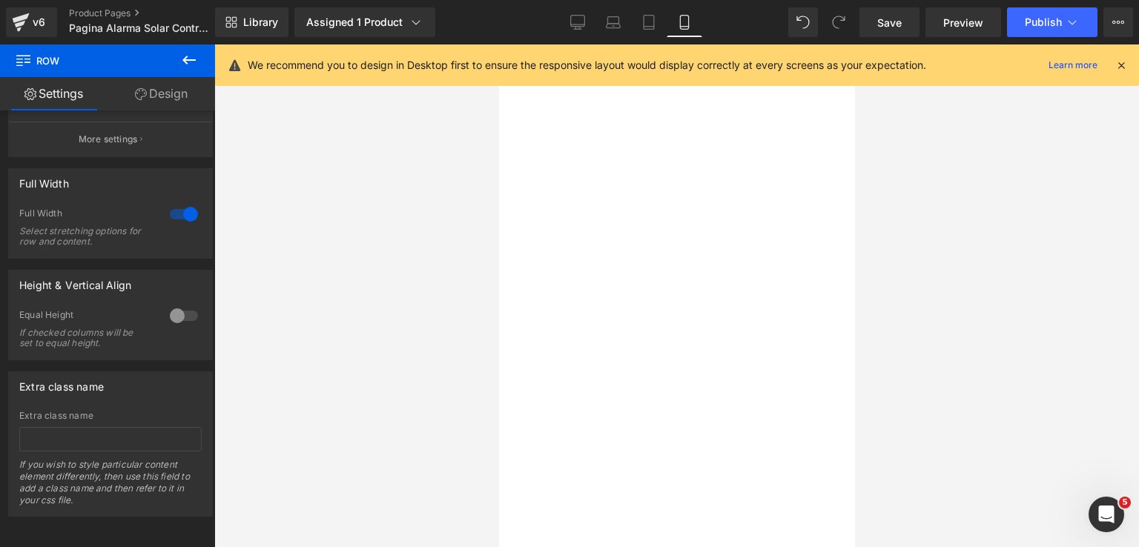
scroll to position [185, 0]
click at [181, 93] on link "Design" at bounding box center [162, 93] width 108 height 33
click at [59, 93] on link "Settings" at bounding box center [54, 93] width 108 height 33
